Goal: Information Seeking & Learning: Learn about a topic

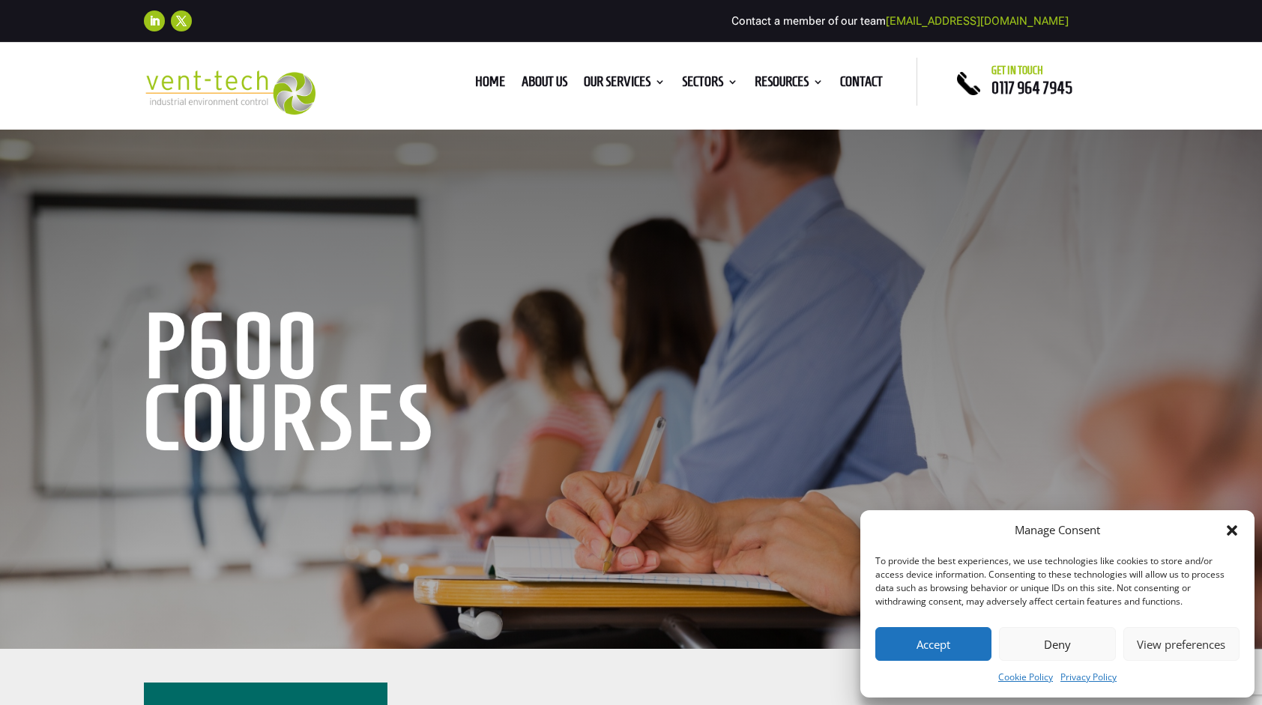
click at [949, 645] on button "Accept" at bounding box center [934, 644] width 116 height 34
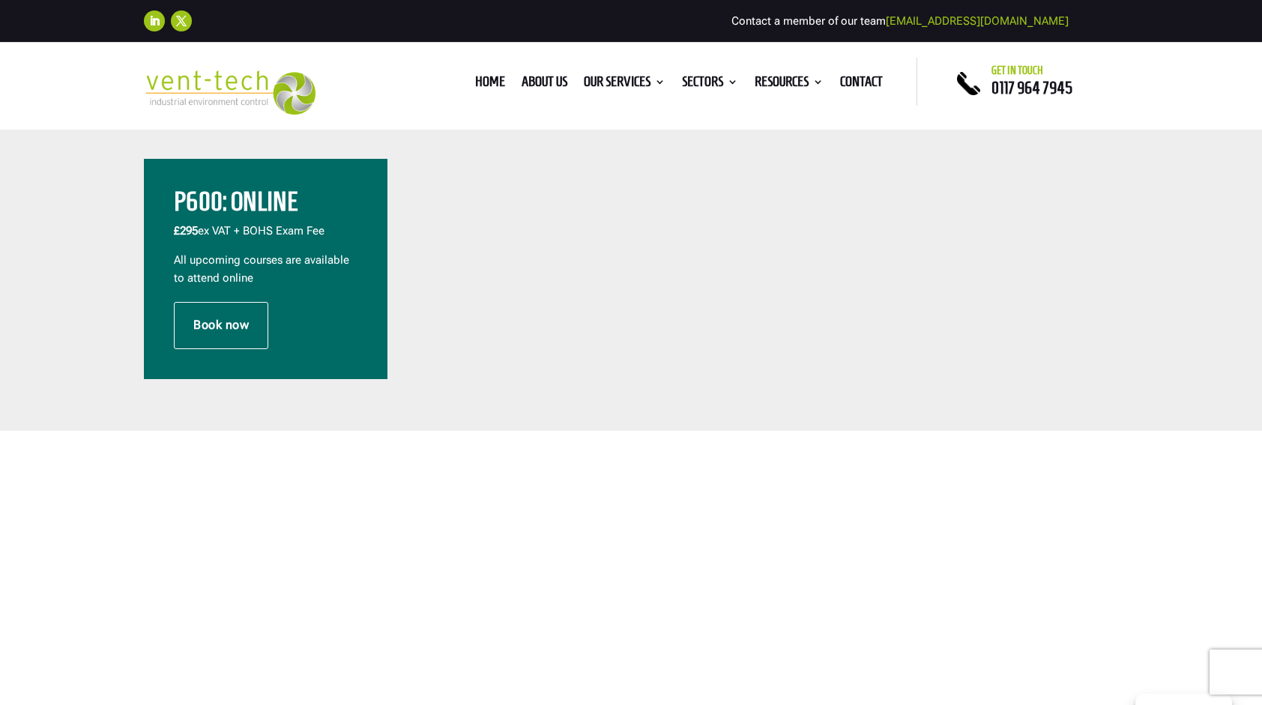
scroll to position [437, 0]
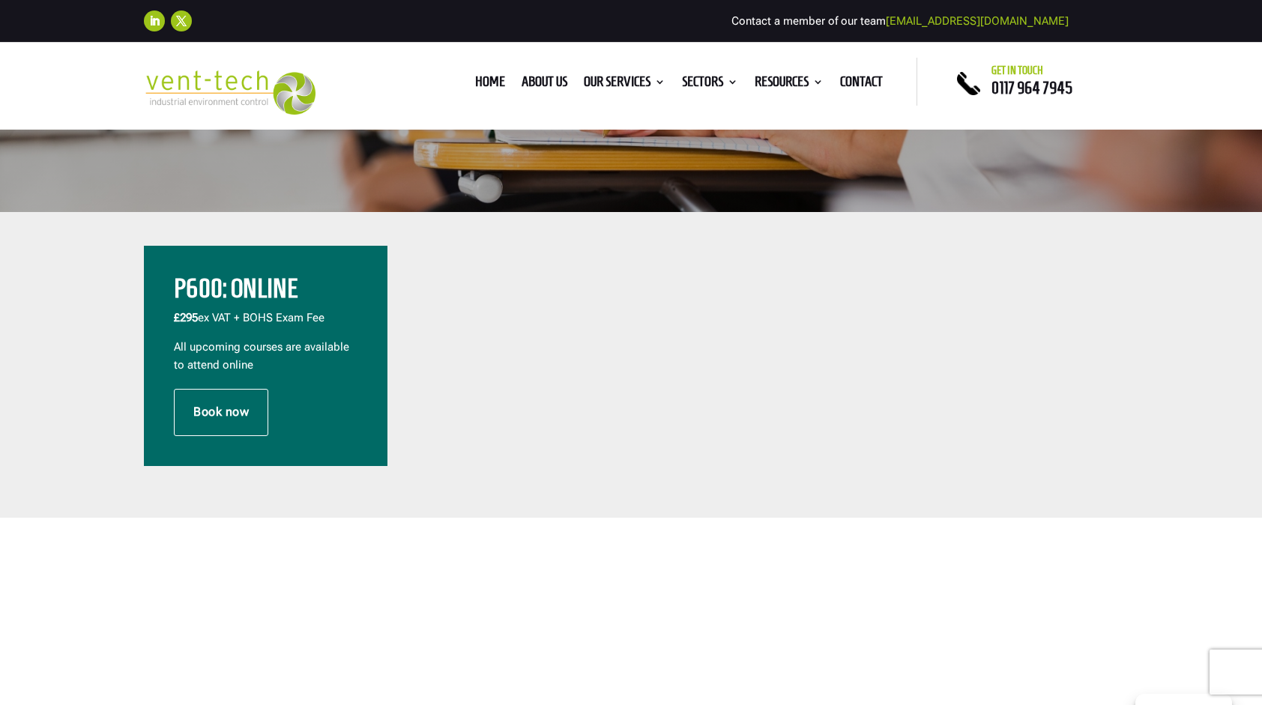
click at [288, 321] on p "£295 ex VAT + BOHS Exam Fee" at bounding box center [266, 324] width 184 height 29
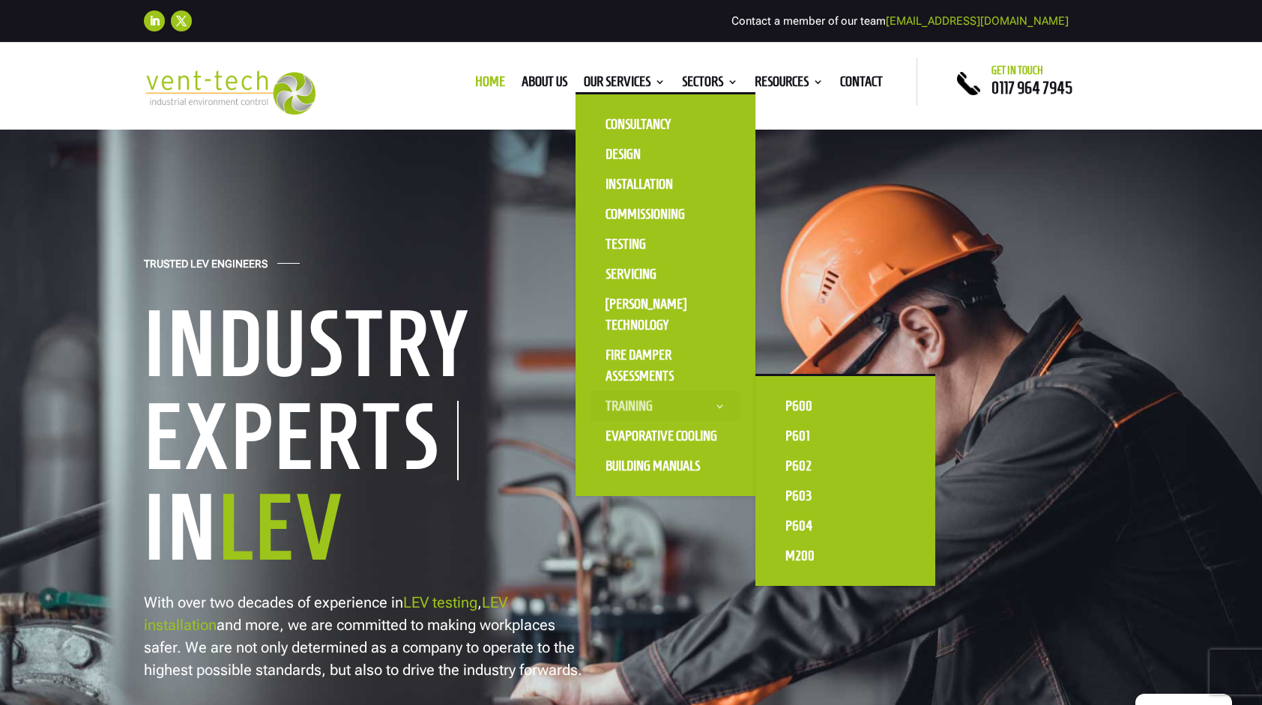
click at [629, 401] on link "Training" at bounding box center [666, 406] width 150 height 30
click at [800, 432] on link "P601" at bounding box center [846, 436] width 150 height 30
click at [802, 463] on link "P602" at bounding box center [846, 466] width 150 height 30
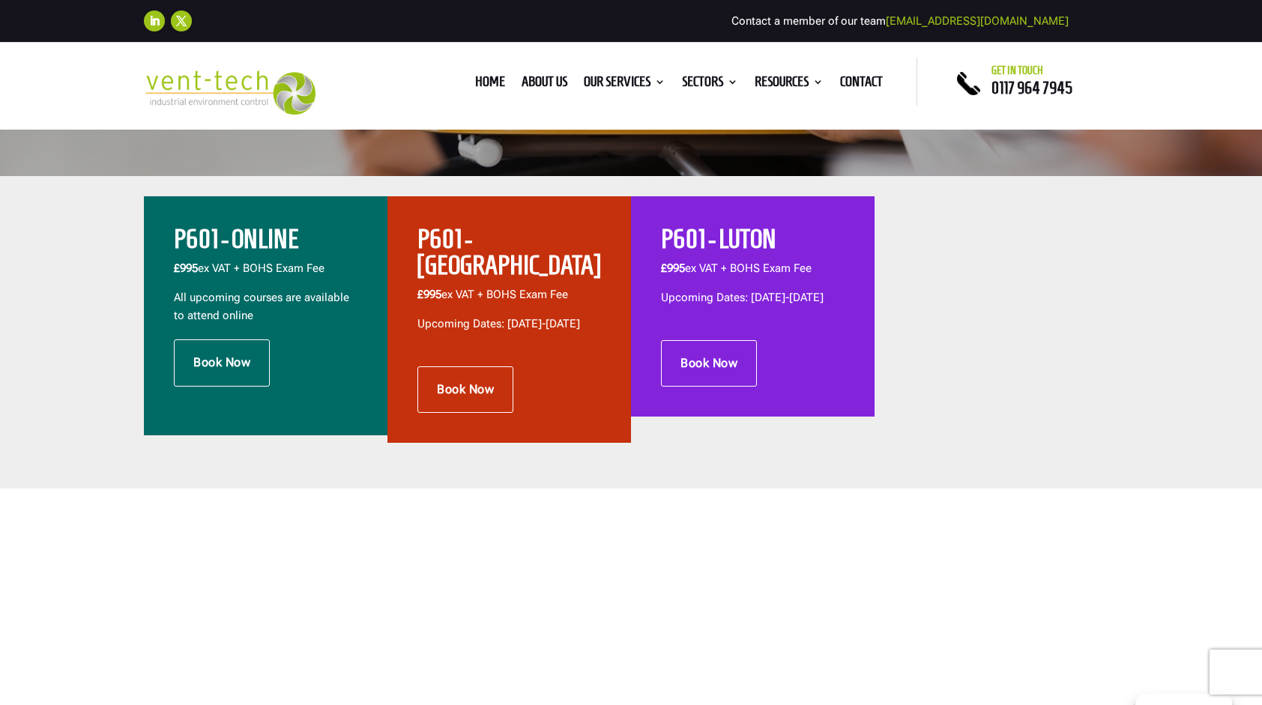
scroll to position [481, 0]
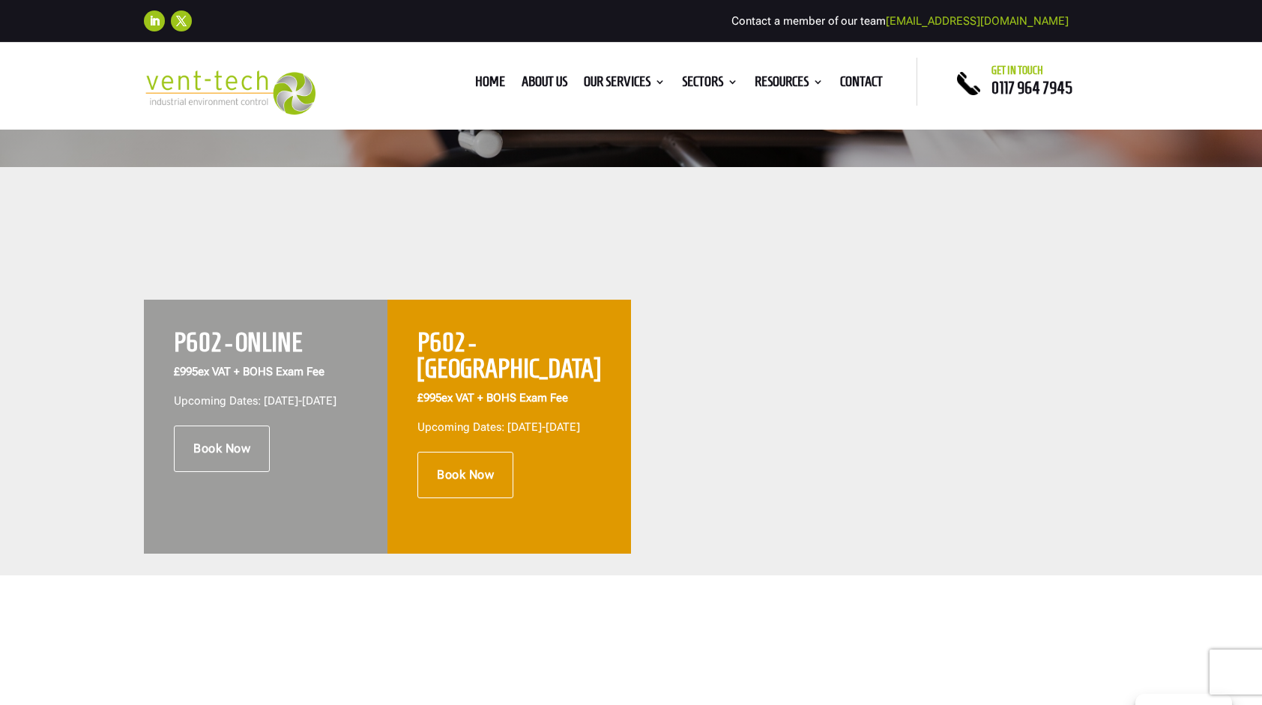
scroll to position [496, 0]
